Goal: Check status: Check status

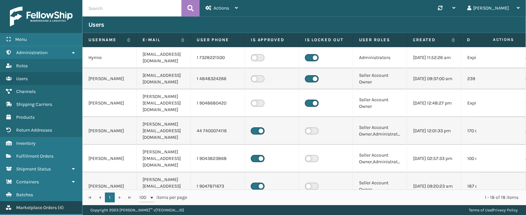
click at [43, 211] on span "Marketplace Orders" at bounding box center [36, 208] width 41 height 6
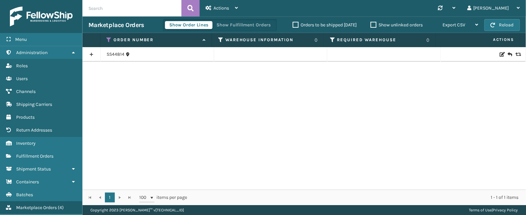
click at [114, 10] on input "text" at bounding box center [132, 8] width 99 height 17
paste input "SS44816"
type input "SS44816"
click at [188, 3] on button at bounding box center [191, 8] width 18 height 17
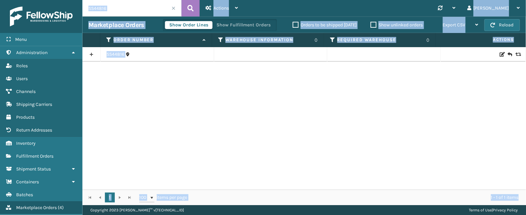
click at [118, 93] on div "SS44816" at bounding box center [305, 118] width 444 height 143
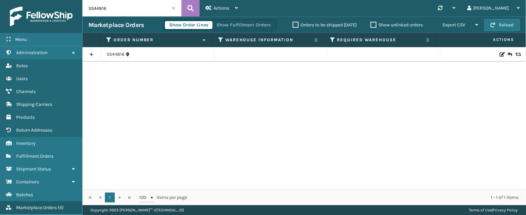
click at [91, 54] on link at bounding box center [92, 54] width 18 height 11
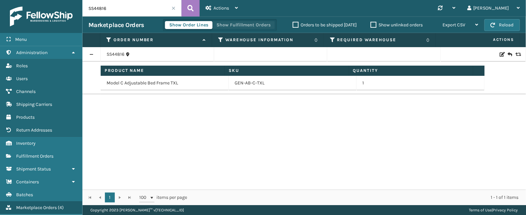
click at [256, 24] on button "Show Fulfillment Orders" at bounding box center [243, 25] width 63 height 8
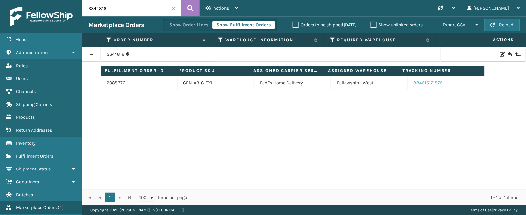
click at [426, 84] on link "884515171875" at bounding box center [428, 83] width 29 height 6
